Goal: Task Accomplishment & Management: Manage account settings

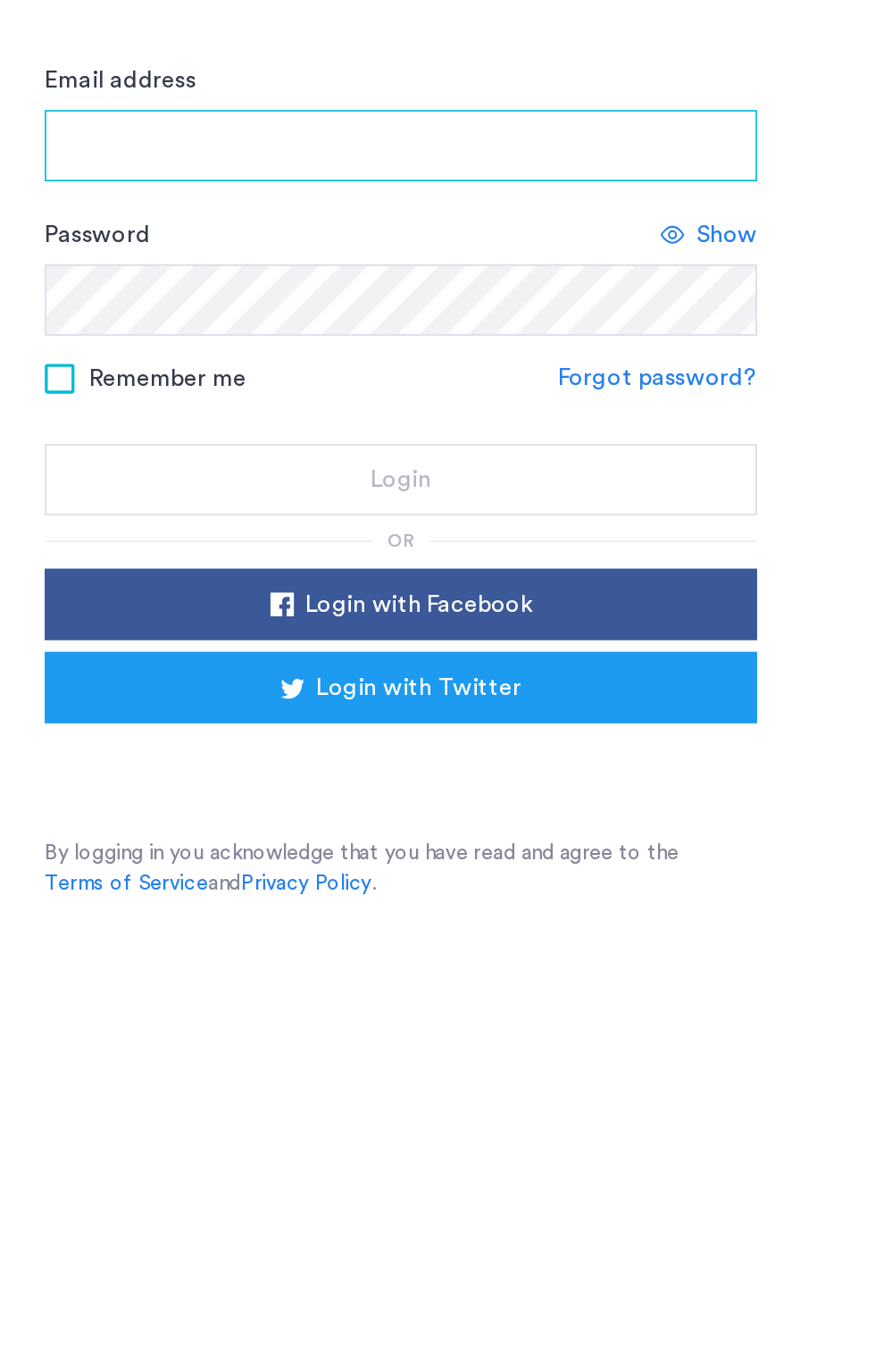
click at [353, 255] on input "Email address" at bounding box center [437, 258] width 429 height 43
